Goal: Use online tool/utility: Utilize a website feature to perform a specific function

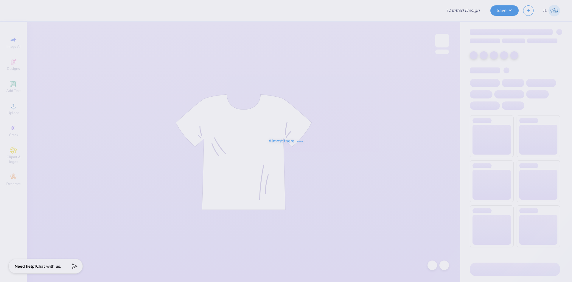
type input "tank"
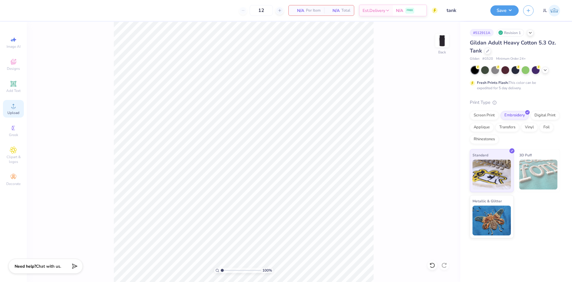
click at [13, 111] on span "Upload" at bounding box center [13, 112] width 12 height 5
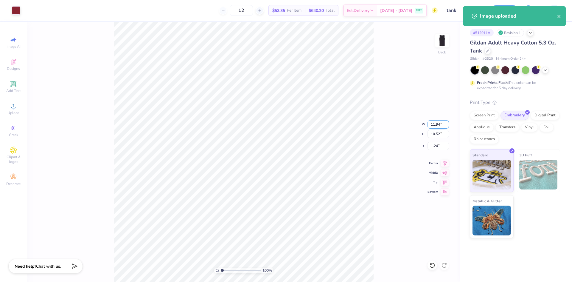
click at [437, 126] on input "11.94" at bounding box center [438, 124] width 21 height 8
type input "5.00"
type input "4.41"
type input "4.30"
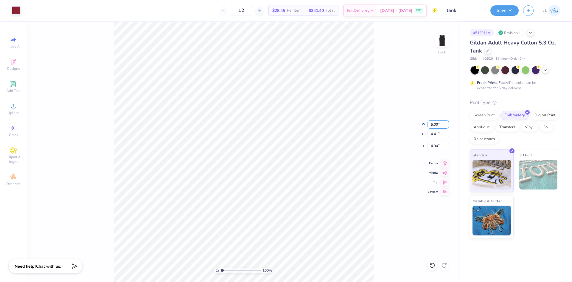
click at [435, 125] on input "5.00" at bounding box center [438, 124] width 21 height 8
click at [433, 145] on input "4.30" at bounding box center [438, 146] width 21 height 8
click at [434, 146] on input "3.00" at bounding box center [438, 146] width 21 height 8
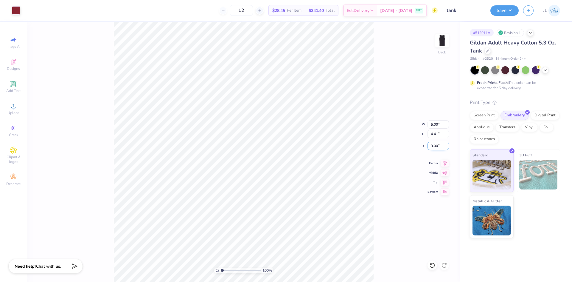
click at [434, 146] on input "3.00" at bounding box center [438, 146] width 21 height 8
type input "1.50"
click at [436, 134] on input "4.41" at bounding box center [438, 134] width 21 height 8
type input "5"
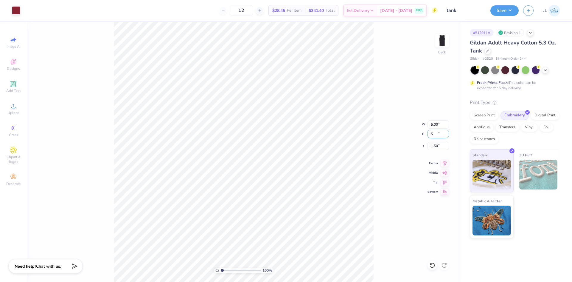
type input "5.67"
type input "5.00"
click at [434, 143] on input "1.20" at bounding box center [438, 146] width 21 height 8
type input "1.50"
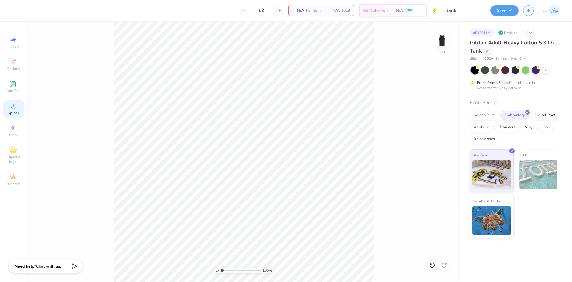
click at [10, 105] on icon at bounding box center [13, 105] width 7 height 7
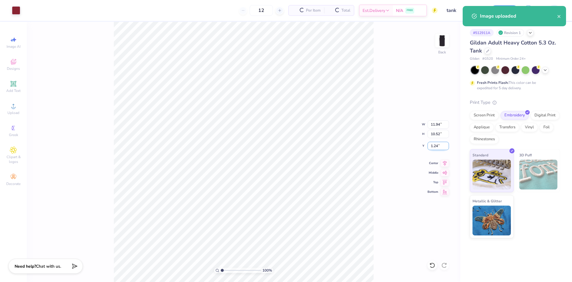
click at [434, 147] on input "1.24" at bounding box center [438, 146] width 21 height 8
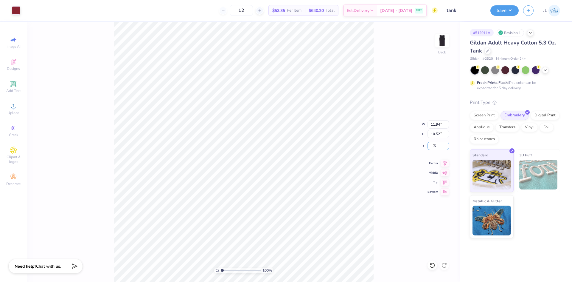
type input "1.50"
click at [434, 127] on input "11.94" at bounding box center [438, 124] width 21 height 8
click at [434, 136] on input "10.52" at bounding box center [438, 134] width 21 height 8
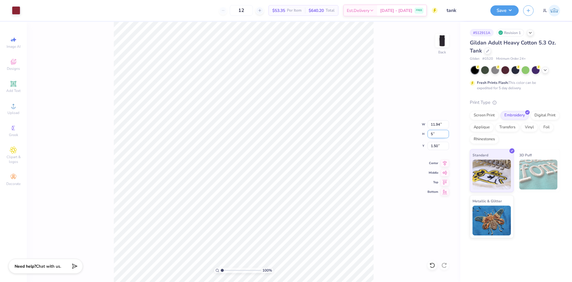
type input "5"
type input "5.67"
type input "5.00"
click at [435, 143] on input "4.26" at bounding box center [438, 146] width 21 height 8
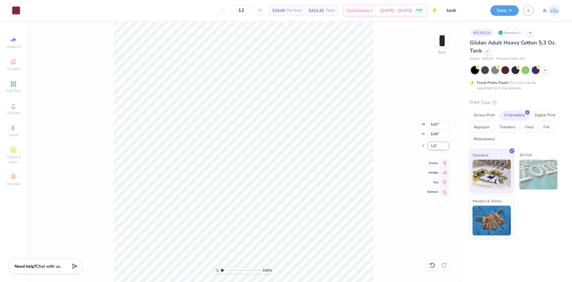
type input "1.50"
click at [507, 11] on button "Save" at bounding box center [504, 9] width 28 height 10
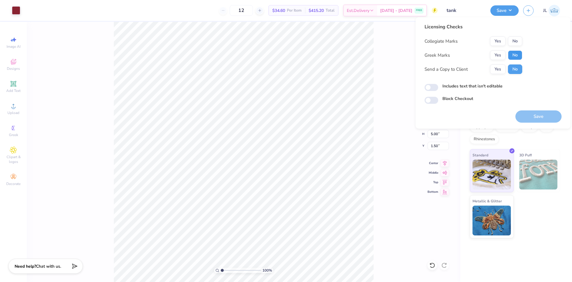
click at [513, 55] on button "No" at bounding box center [515, 55] width 14 height 10
click at [498, 41] on button "Yes" at bounding box center [497, 41] width 15 height 10
click at [497, 72] on button "Yes" at bounding box center [497, 69] width 15 height 10
click at [530, 115] on button "Save" at bounding box center [539, 116] width 46 height 12
